Goal: Task Accomplishment & Management: Use online tool/utility

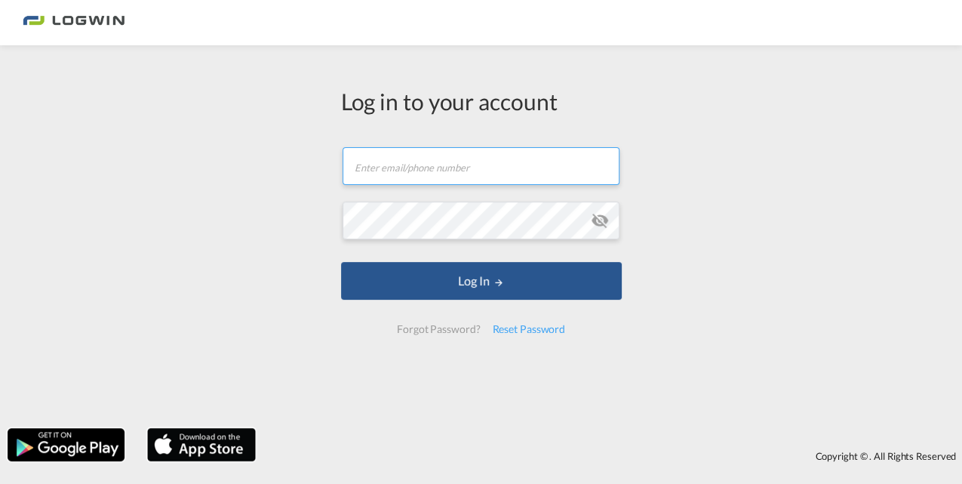
type input "[PERSON_NAME][EMAIL_ADDRESS][PERSON_NAME][DOMAIN_NAME]"
click at [597, 225] on md-icon "icon-eye-off" at bounding box center [600, 220] width 18 height 18
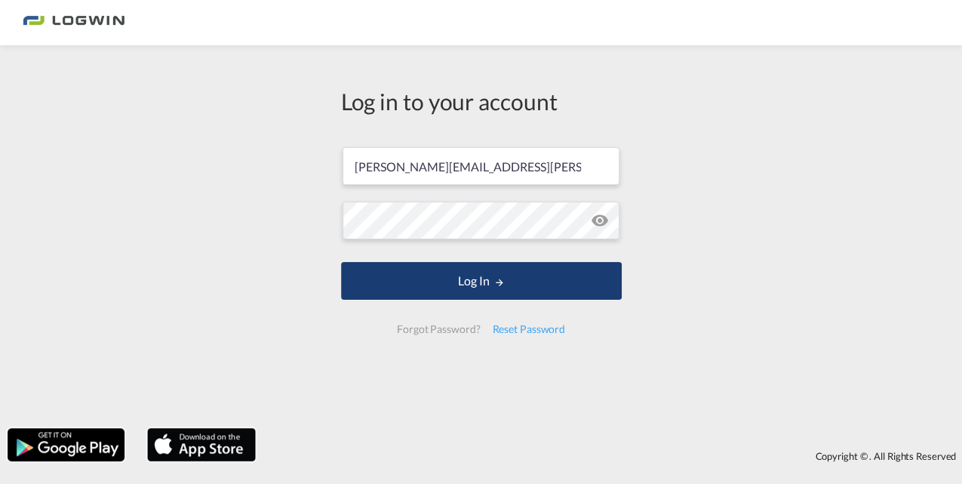
click at [554, 286] on button "Log In" at bounding box center [481, 281] width 281 height 38
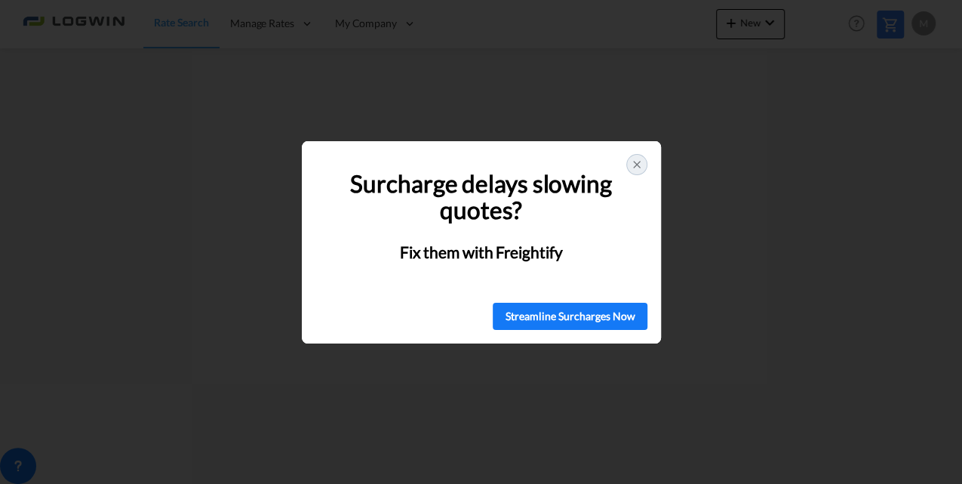
click at [641, 166] on icon at bounding box center [637, 164] width 12 height 12
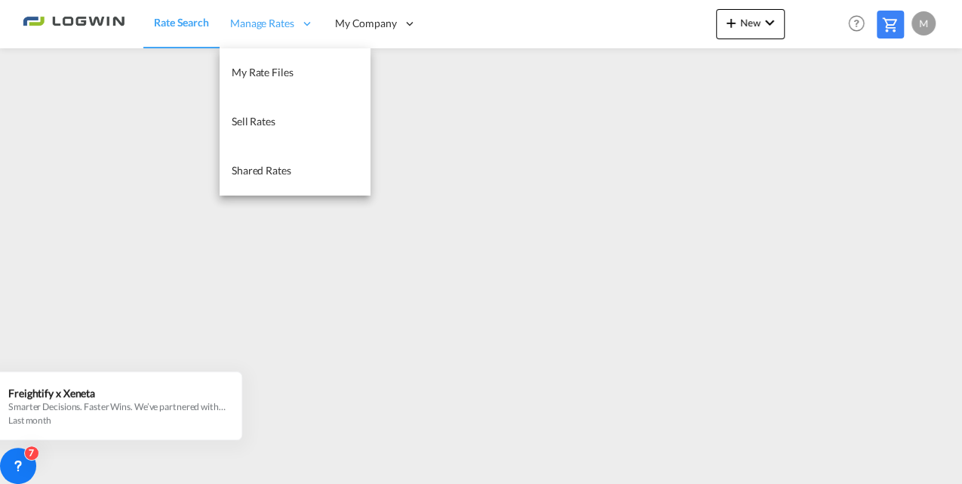
click at [311, 20] on icon at bounding box center [307, 24] width 14 height 14
